Goal: Transaction & Acquisition: Purchase product/service

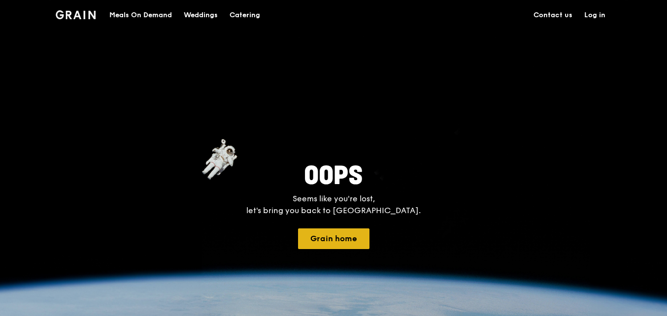
click at [324, 241] on button "Grain home" at bounding box center [333, 238] width 71 height 21
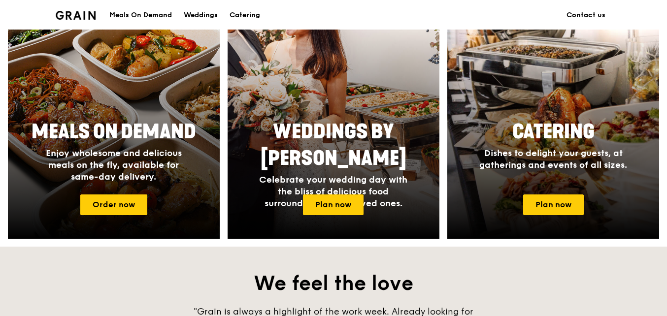
scroll to position [459, 0]
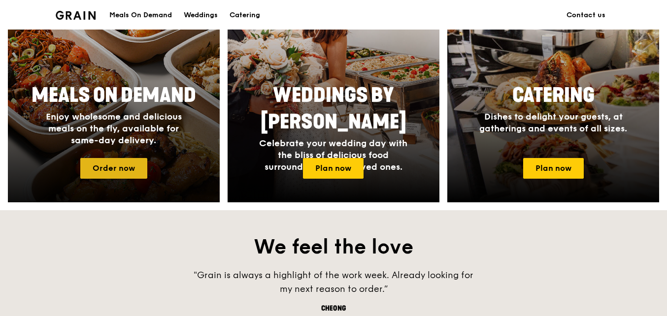
click at [124, 171] on link "Order now" at bounding box center [113, 168] width 67 height 21
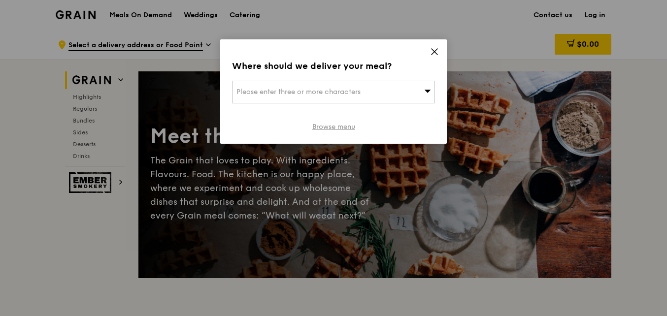
click at [326, 126] on link "Browse menu" at bounding box center [333, 127] width 43 height 10
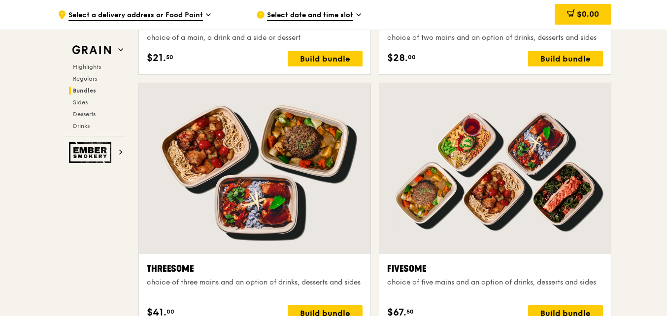
scroll to position [1647, 0]
